Goal: Download file/media

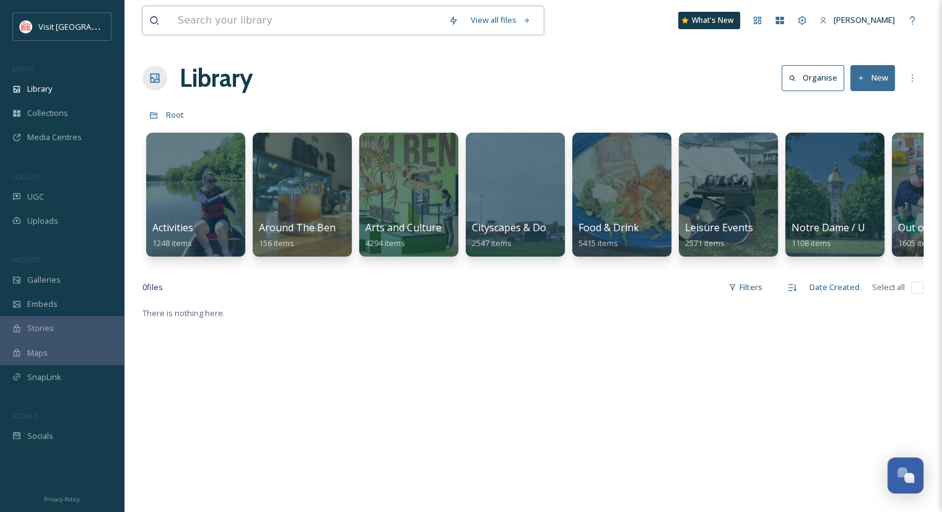
click at [230, 13] on input at bounding box center [307, 20] width 271 height 27
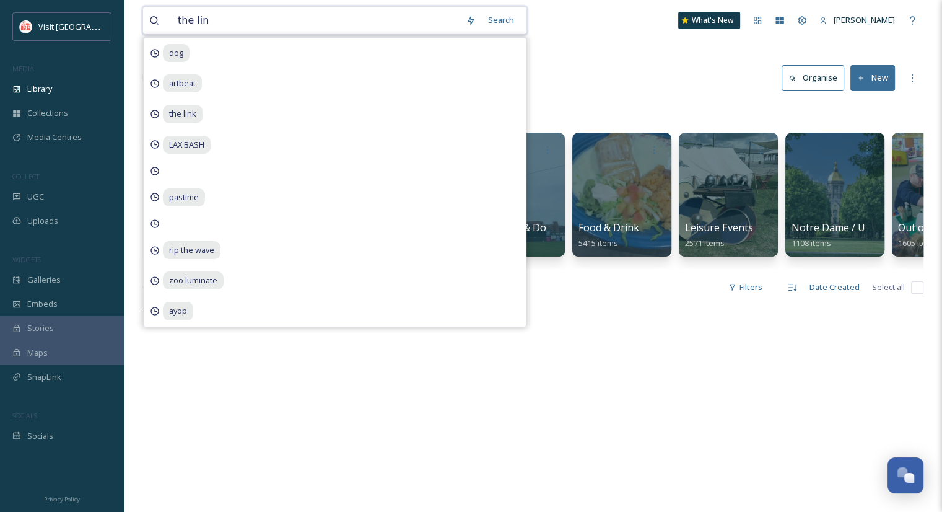
type input "the link"
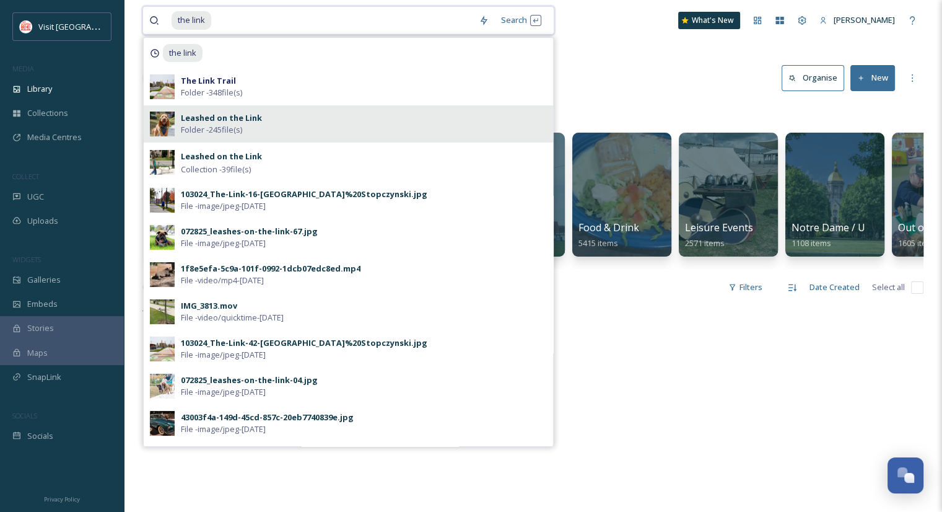
drag, startPoint x: 230, startPoint y: 13, endPoint x: 258, endPoint y: 118, distance: 108.9
click at [258, 35] on div "the link Search the link The Link Trail Folder - 348 file(s) Leashed on the Lin…" at bounding box center [348, 20] width 412 height 28
click at [258, 118] on strong "Leashed on the Link" at bounding box center [221, 117] width 81 height 11
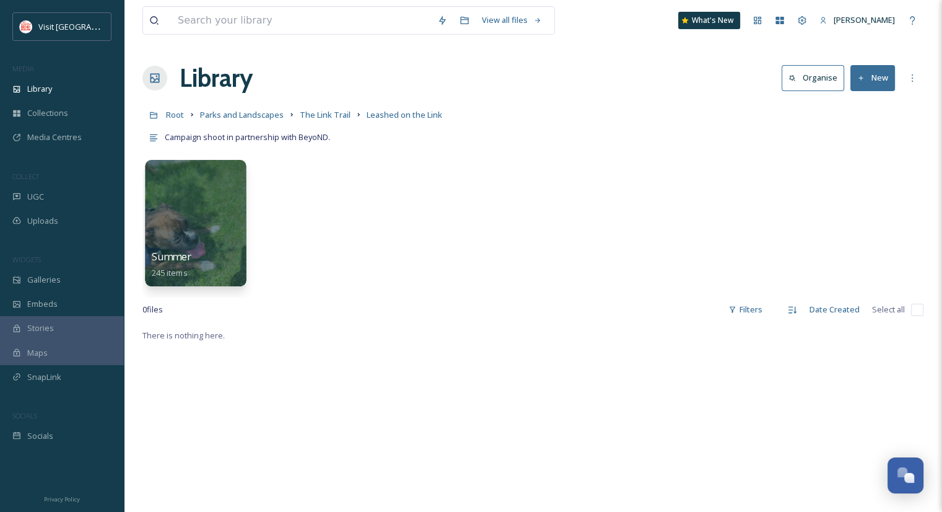
click at [210, 219] on div at bounding box center [195, 223] width 101 height 126
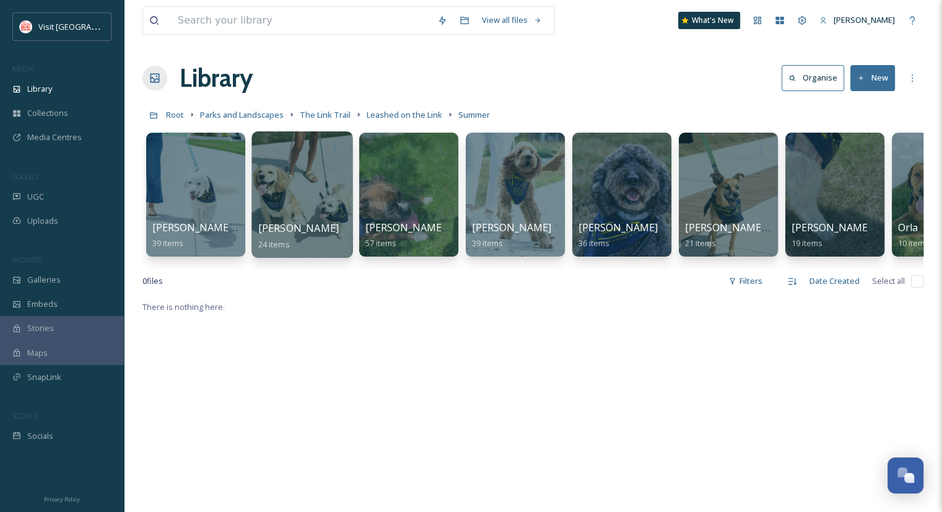
click at [315, 206] on div at bounding box center [301, 194] width 101 height 126
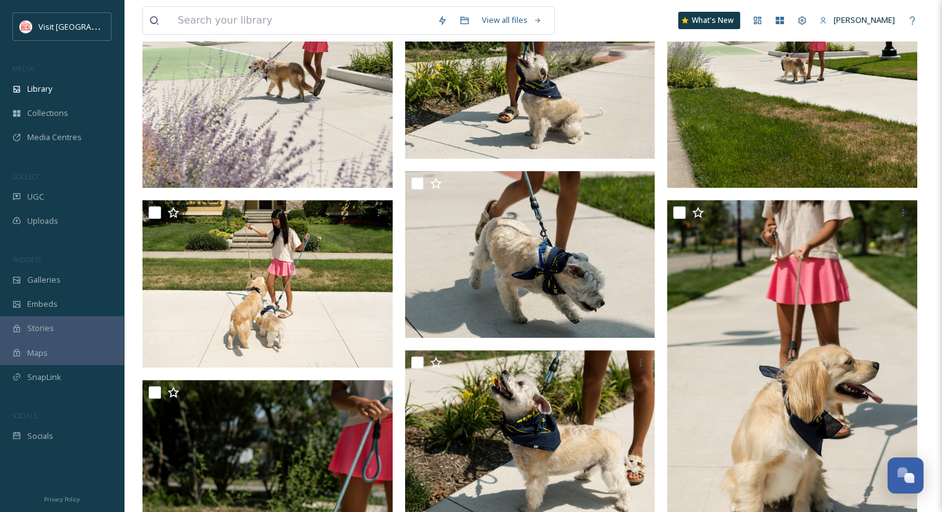
scroll to position [362, 0]
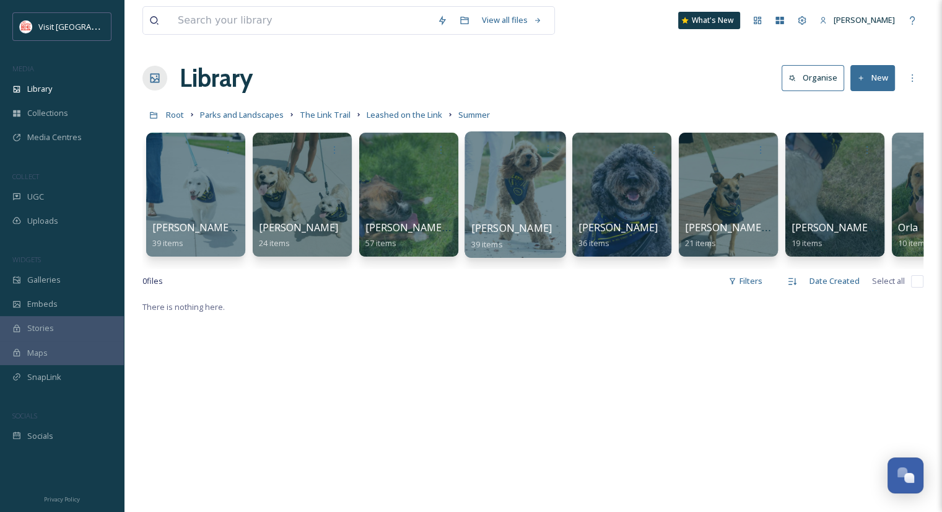
click at [540, 178] on div at bounding box center [515, 194] width 101 height 126
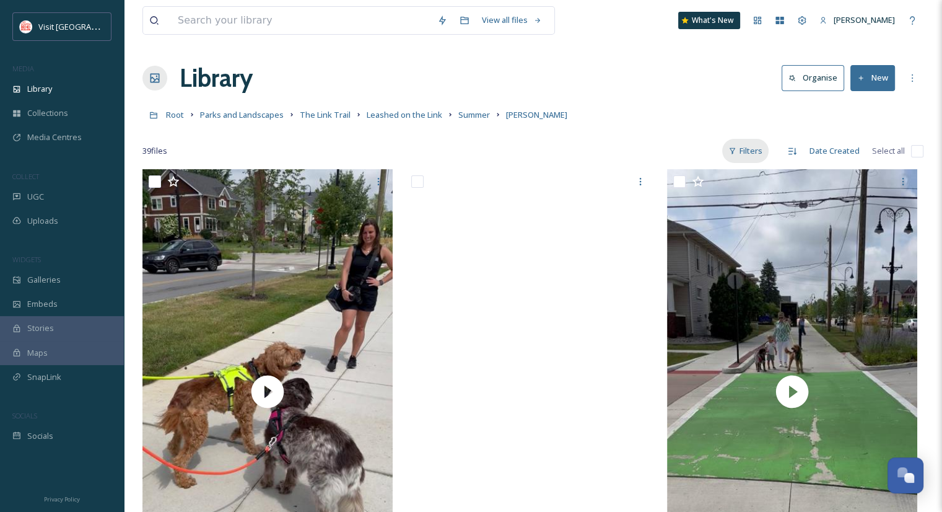
click at [733, 149] on icon at bounding box center [732, 151] width 8 height 8
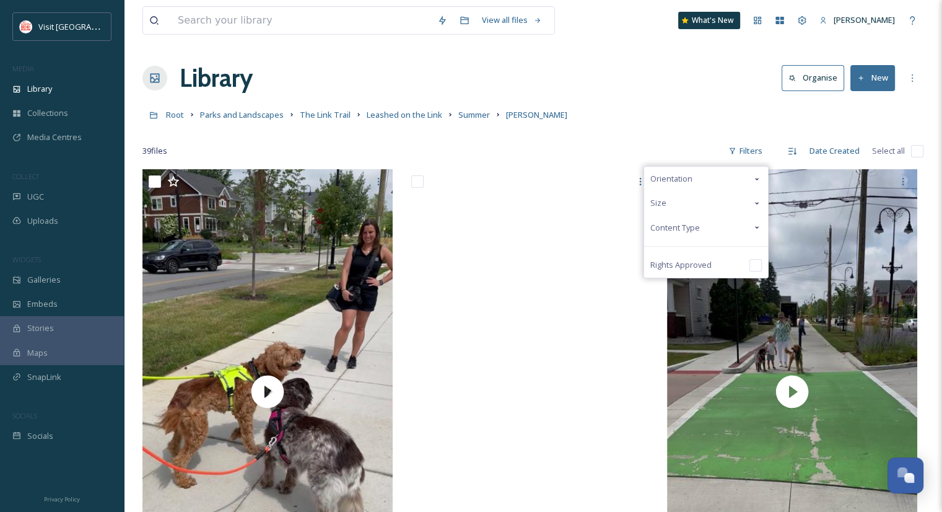
click at [711, 183] on div "Orientation" at bounding box center [706, 179] width 124 height 24
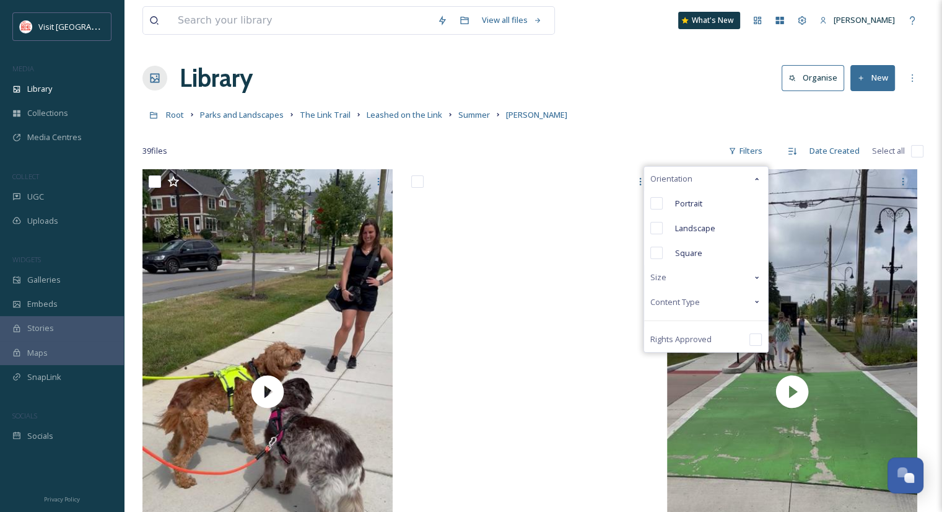
click at [693, 306] on span "Content Type" at bounding box center [675, 302] width 50 height 12
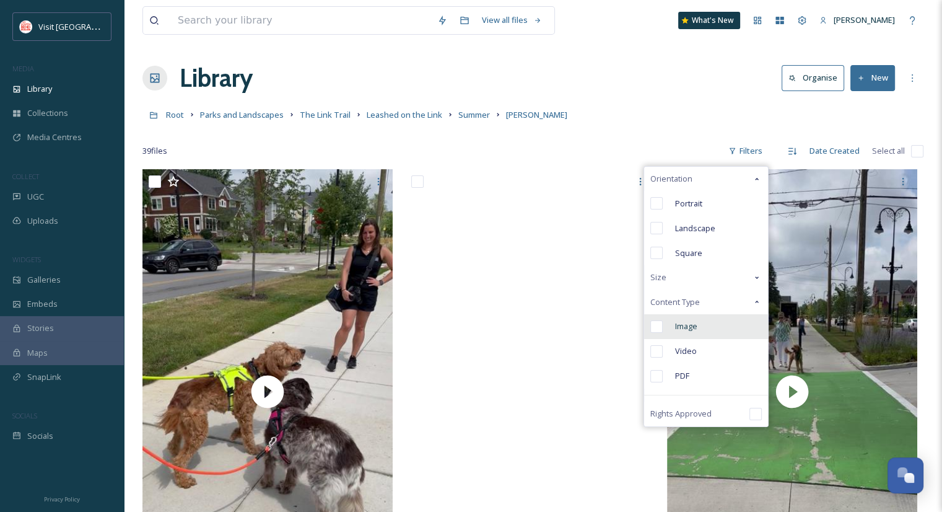
click at [691, 328] on span "Image" at bounding box center [686, 326] width 22 height 12
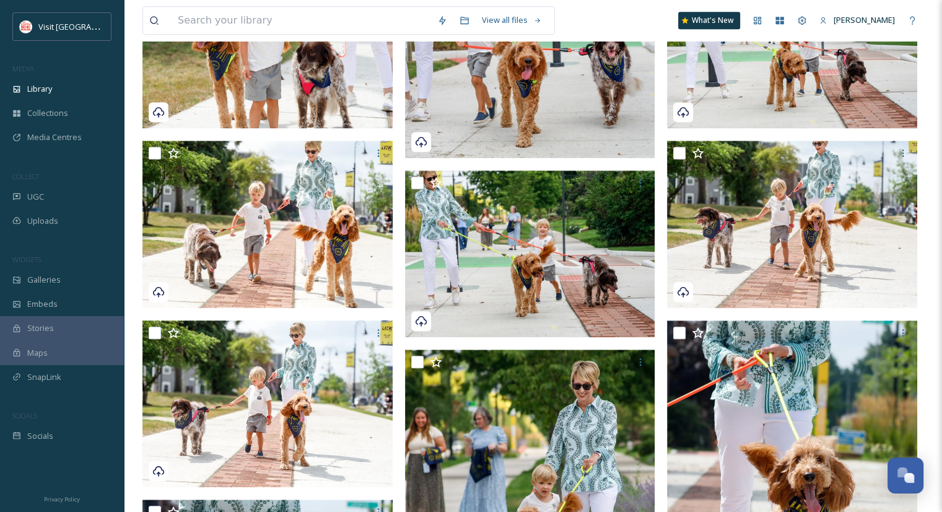
scroll to position [955, 0]
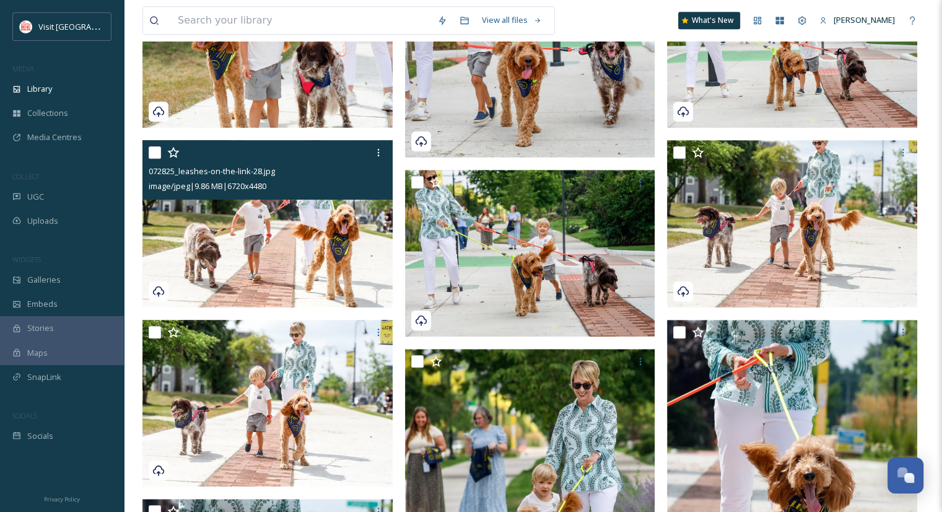
click at [330, 238] on img at bounding box center [267, 223] width 250 height 167
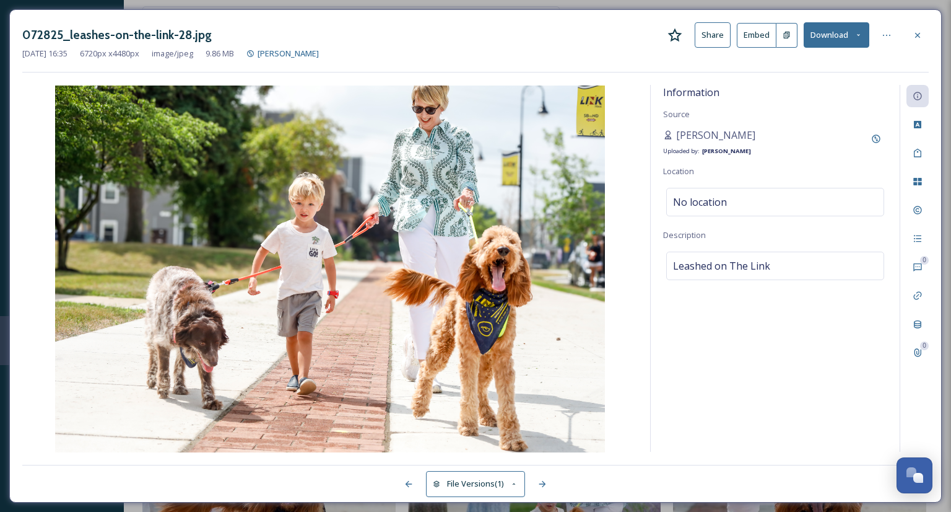
click at [753, 42] on button "Download" at bounding box center [837, 34] width 66 height 25
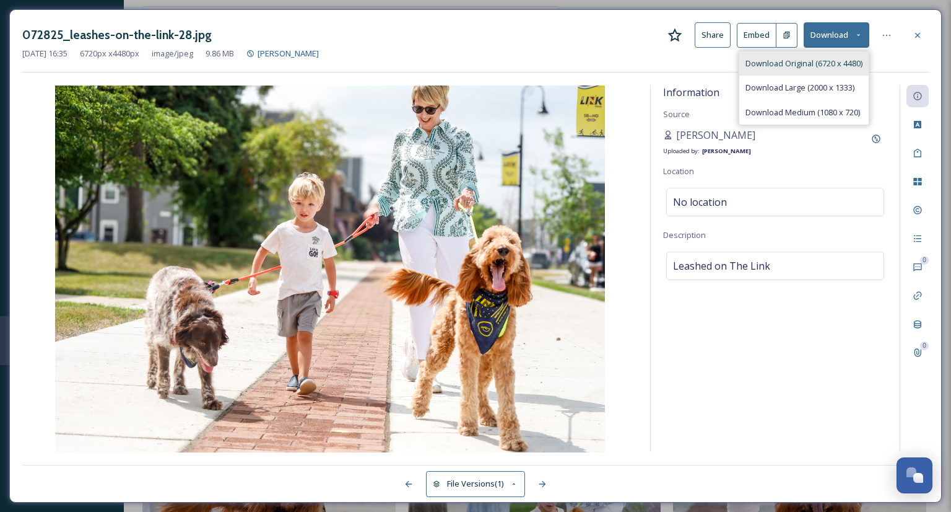
click at [753, 68] on span "Download Original (6720 x 4480)" at bounding box center [804, 64] width 117 height 12
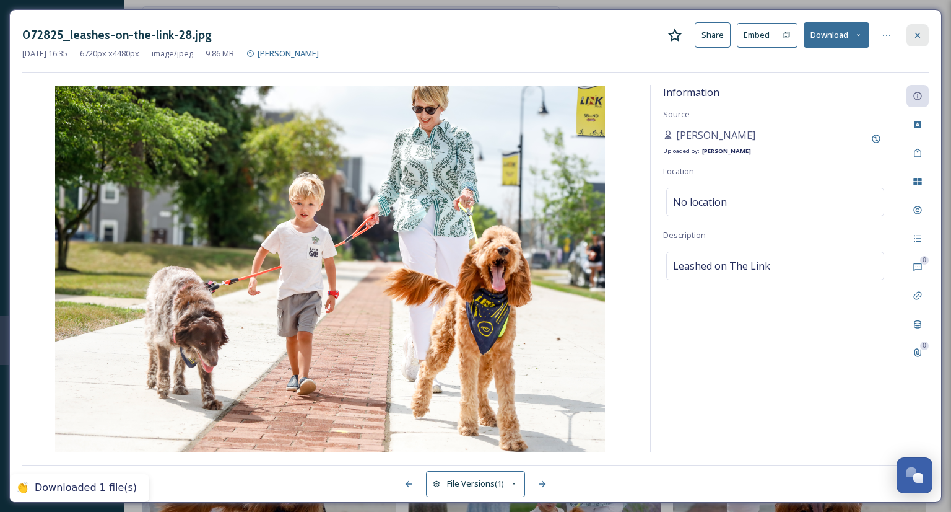
click at [753, 37] on icon at bounding box center [918, 35] width 10 height 10
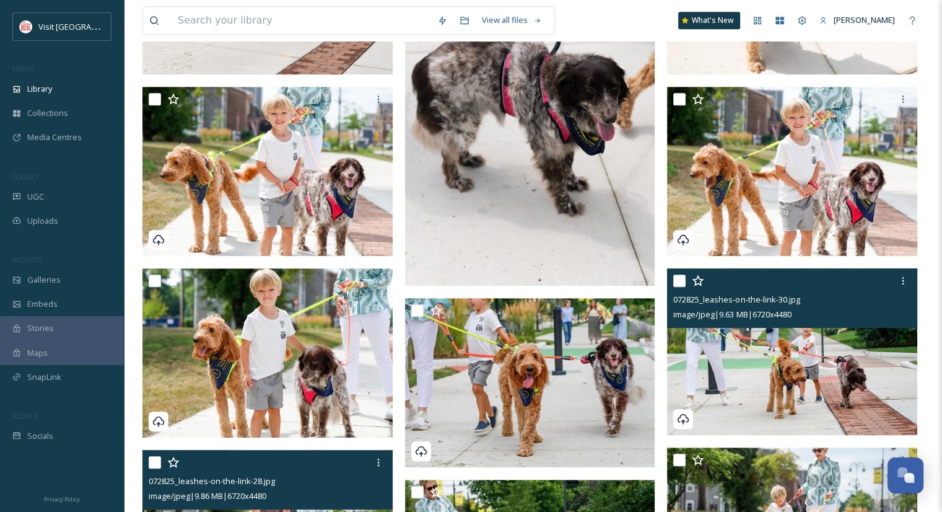
scroll to position [655, 0]
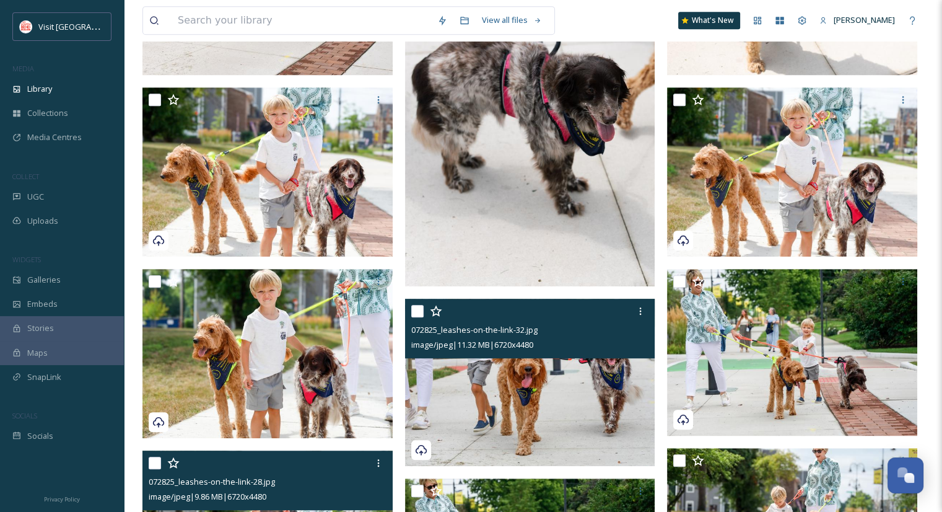
click at [553, 373] on img at bounding box center [530, 382] width 250 height 167
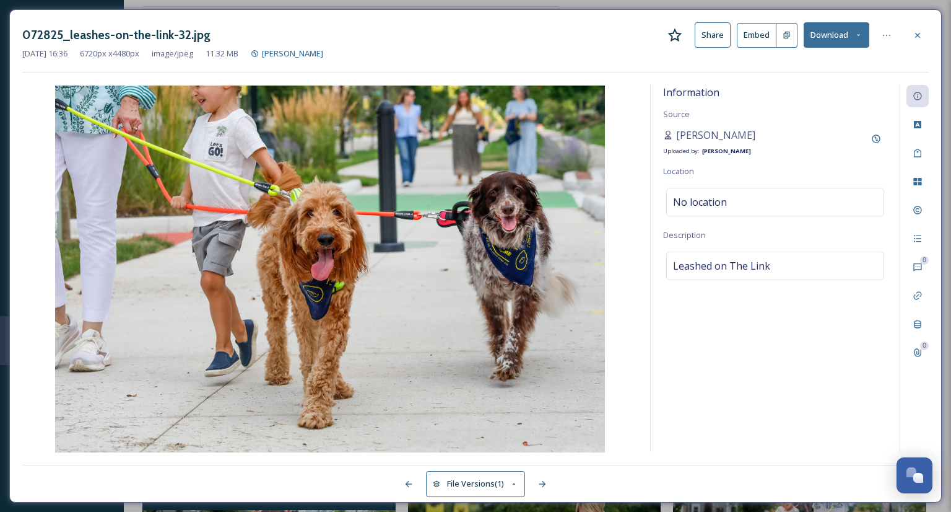
click at [753, 37] on button "Download" at bounding box center [837, 34] width 66 height 25
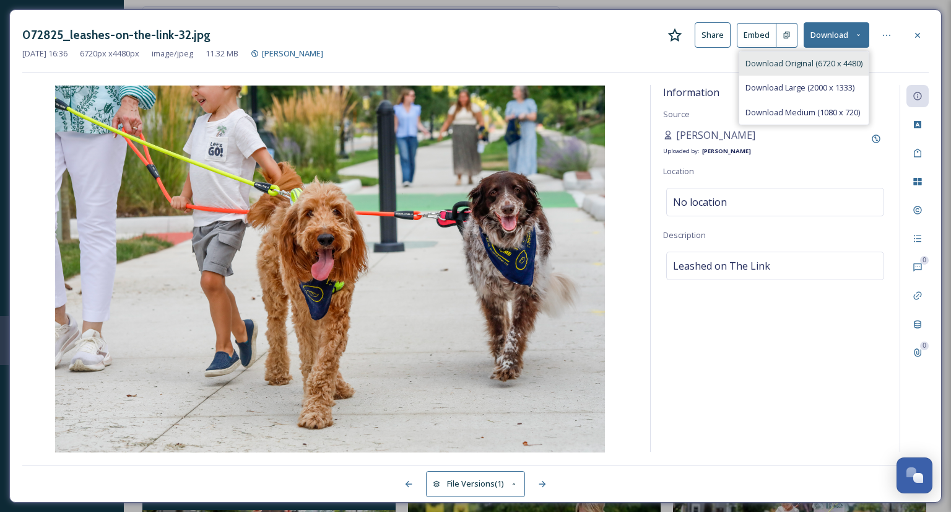
click at [753, 66] on span "Download Original (6720 x 4480)" at bounding box center [804, 64] width 117 height 12
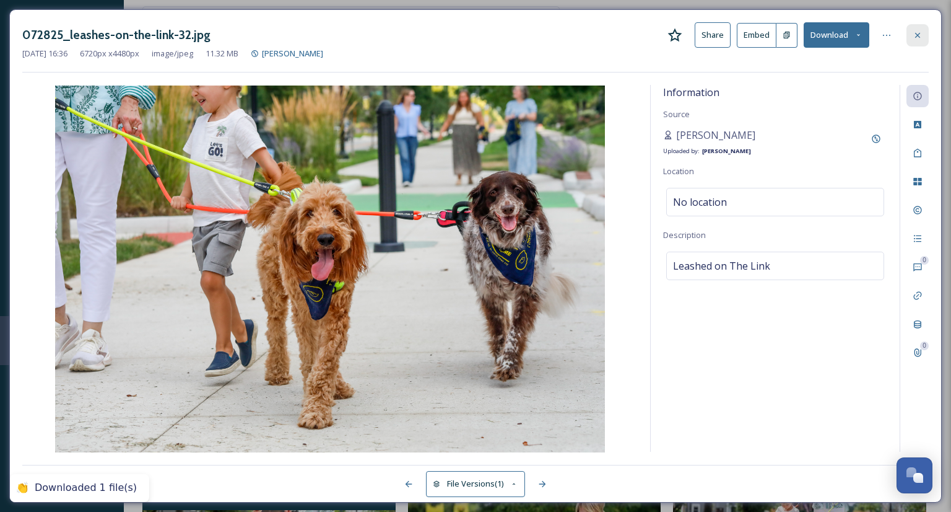
click at [753, 38] on icon at bounding box center [918, 35] width 10 height 10
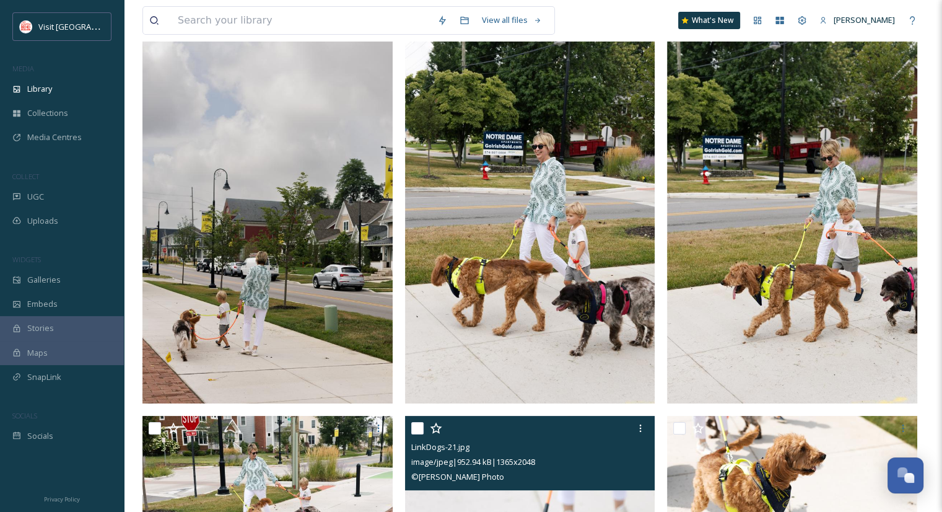
scroll to position [144, 0]
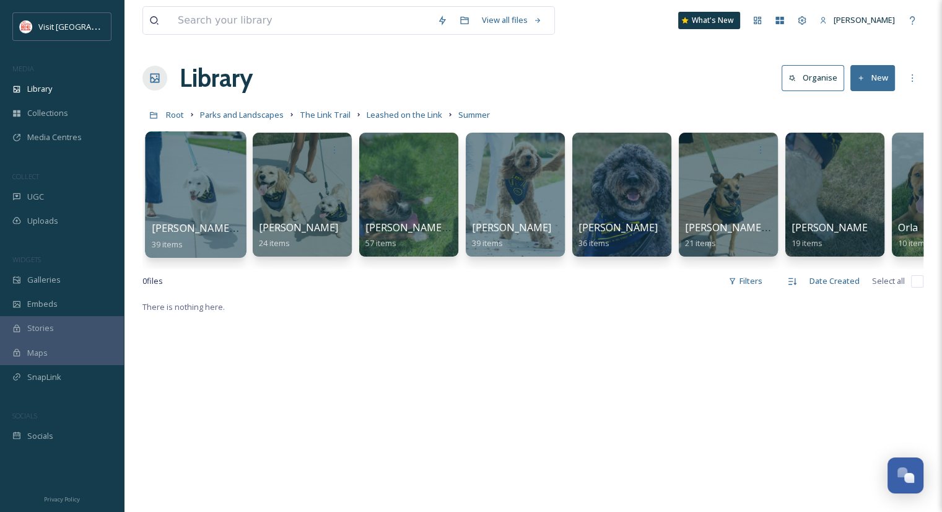
click at [216, 207] on div at bounding box center [195, 194] width 101 height 126
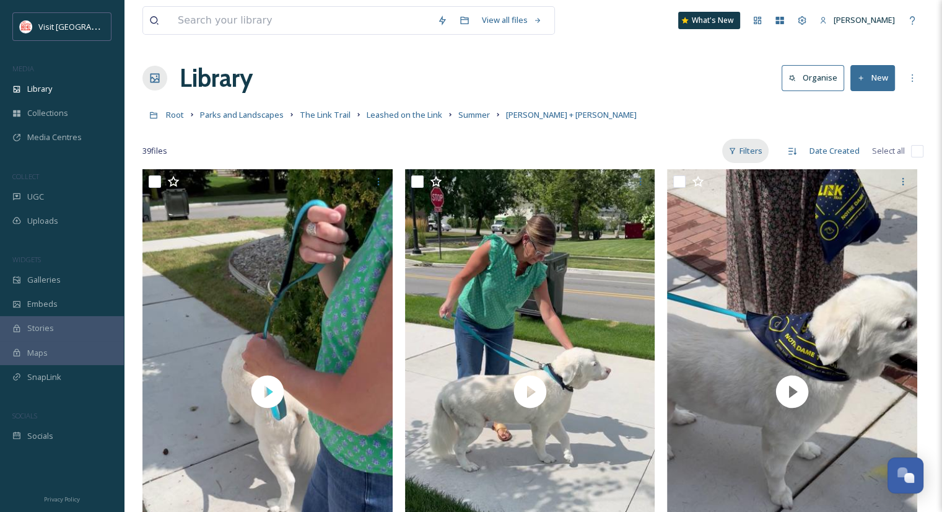
click at [753, 154] on div "Filters" at bounding box center [745, 151] width 46 height 24
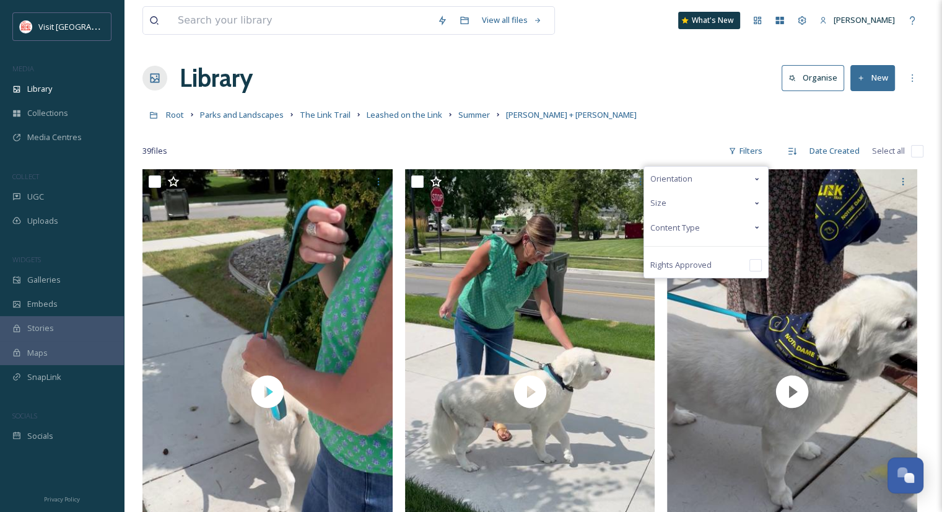
click at [728, 225] on div "Content Type" at bounding box center [706, 228] width 124 height 24
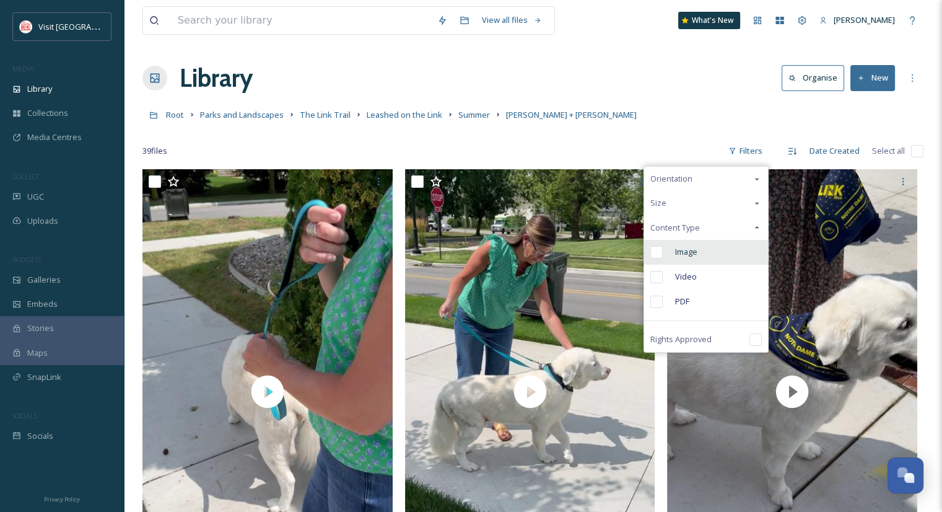
click at [698, 255] on span "Image" at bounding box center [686, 252] width 22 height 12
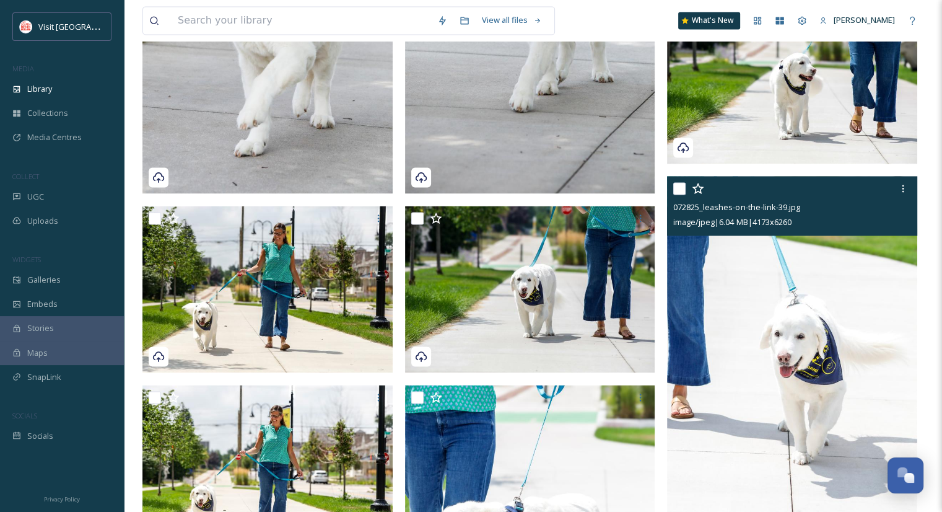
scroll to position [2143, 0]
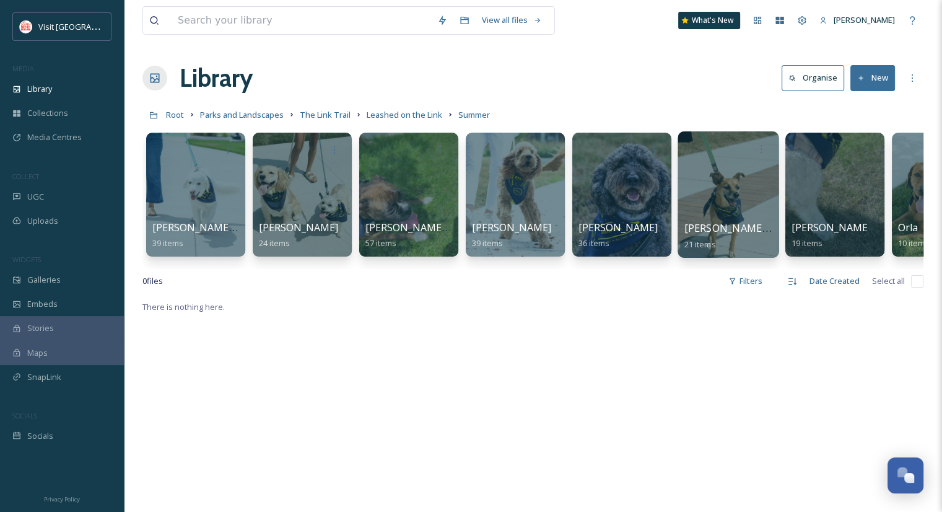
click at [709, 208] on div at bounding box center [728, 194] width 101 height 126
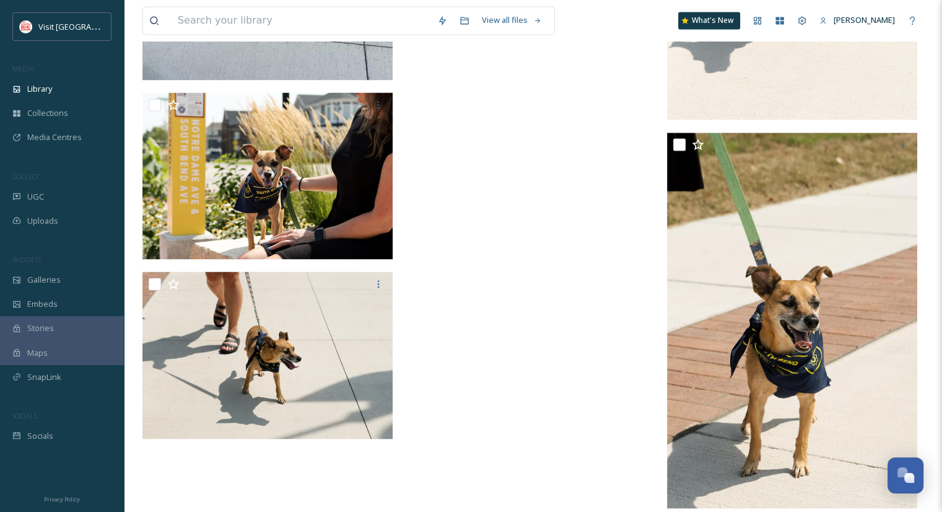
scroll to position [2102, 0]
